Goal: Task Accomplishment & Management: Manage account settings

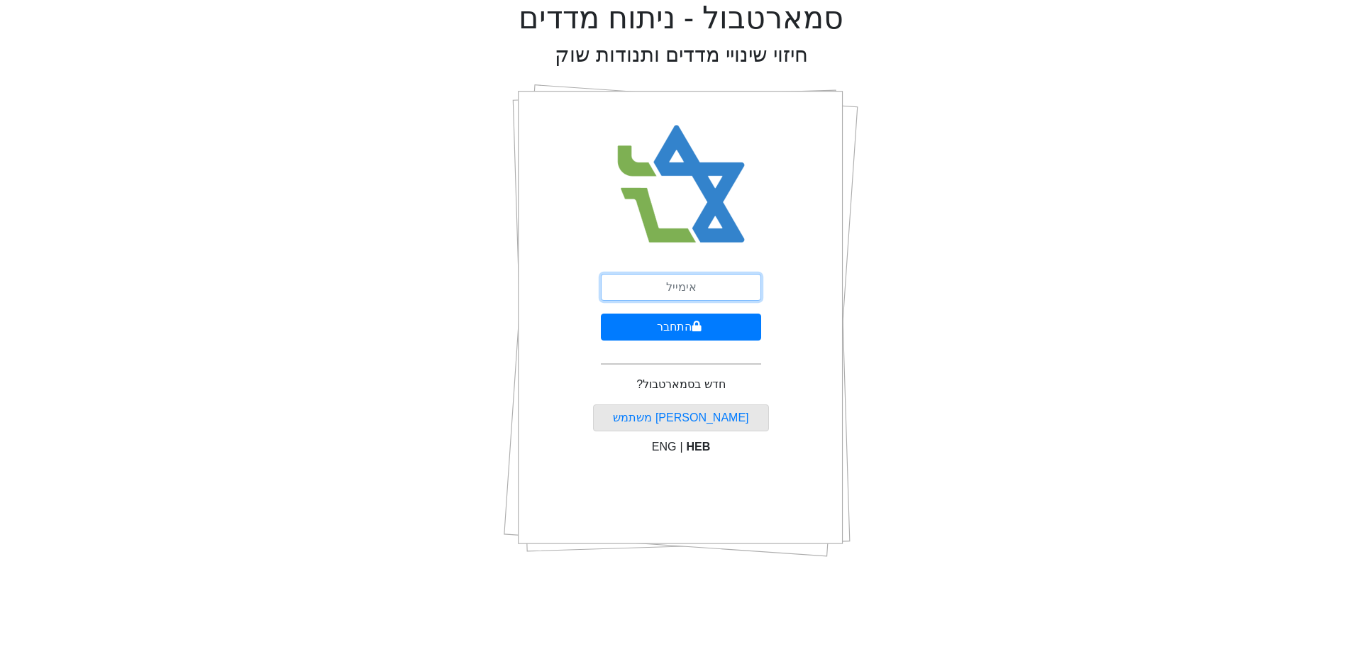
click at [743, 288] on input "email" at bounding box center [681, 287] width 160 height 27
type input "[PERSON_NAME][EMAIL_ADDRESS][DOMAIN_NAME]"
click at [722, 328] on button "התחבר" at bounding box center [681, 327] width 160 height 27
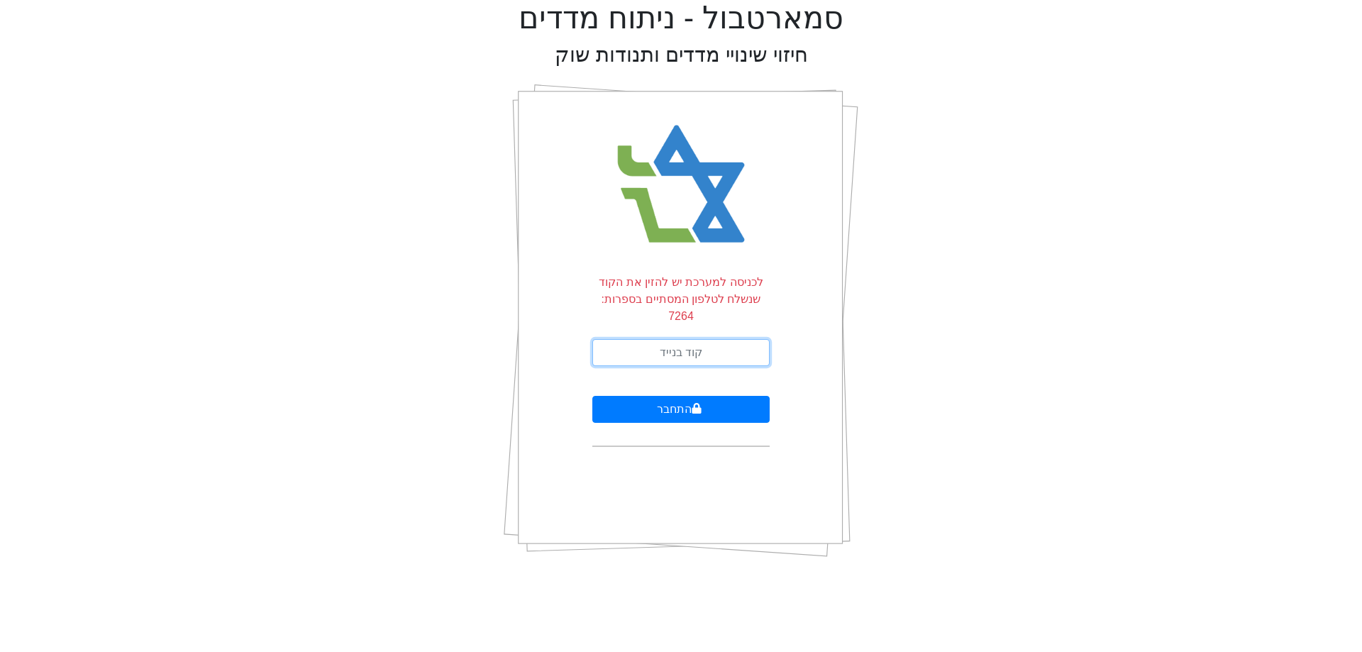
click at [722, 339] on input "text" at bounding box center [680, 352] width 177 height 27
type input "891882"
click at [592, 396] on button "התחבר" at bounding box center [680, 409] width 177 height 27
